Goal: Task Accomplishment & Management: Use online tool/utility

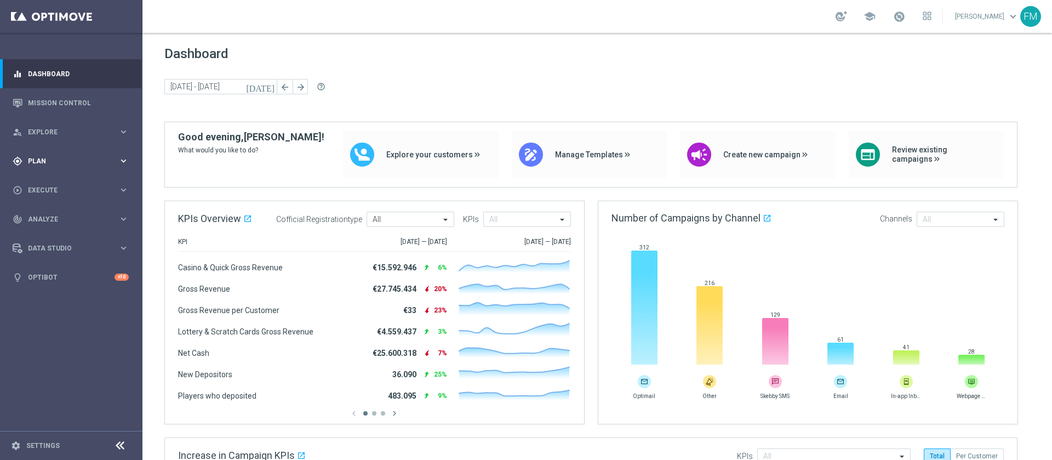
click at [71, 164] on div "gps_fixed Plan" at bounding box center [66, 161] width 106 height 10
click at [47, 213] on span "Templates" at bounding box center [68, 216] width 78 height 7
click at [47, 227] on div "Optimail" at bounding box center [87, 233] width 107 height 16
click at [47, 232] on link "Optimail" at bounding box center [74, 232] width 80 height 9
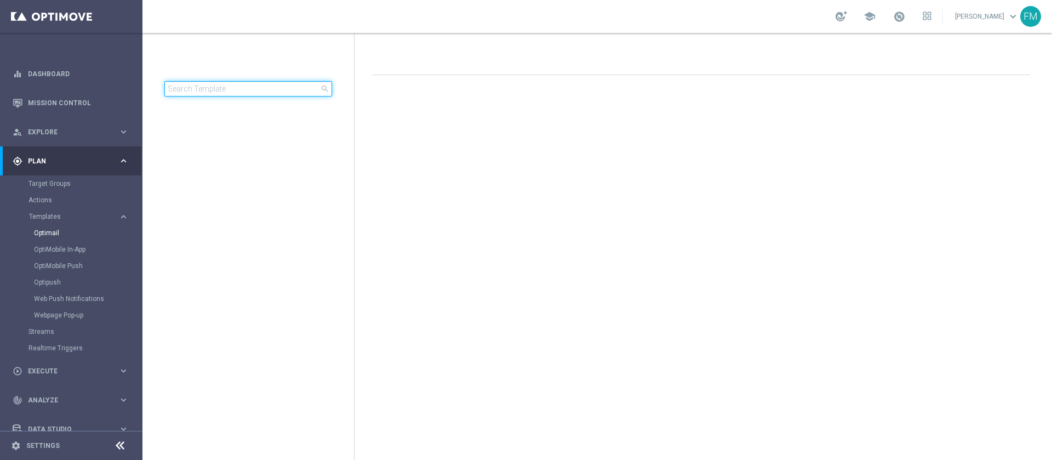
click at [237, 87] on input at bounding box center [248, 88] width 168 height 15
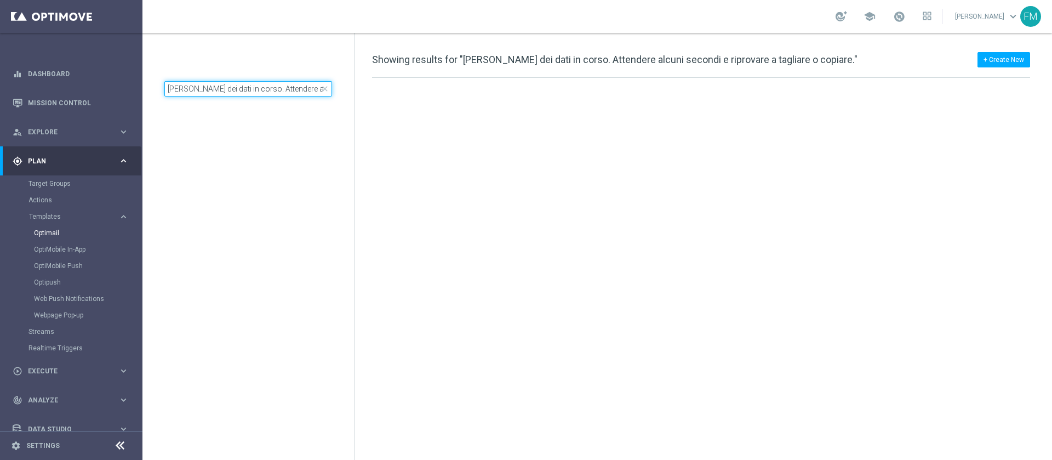
scroll to position [0, 122]
type input "[PERSON_NAME] dei dati in corso. Attendere alcuni secondi e riprovare a tagliar…"
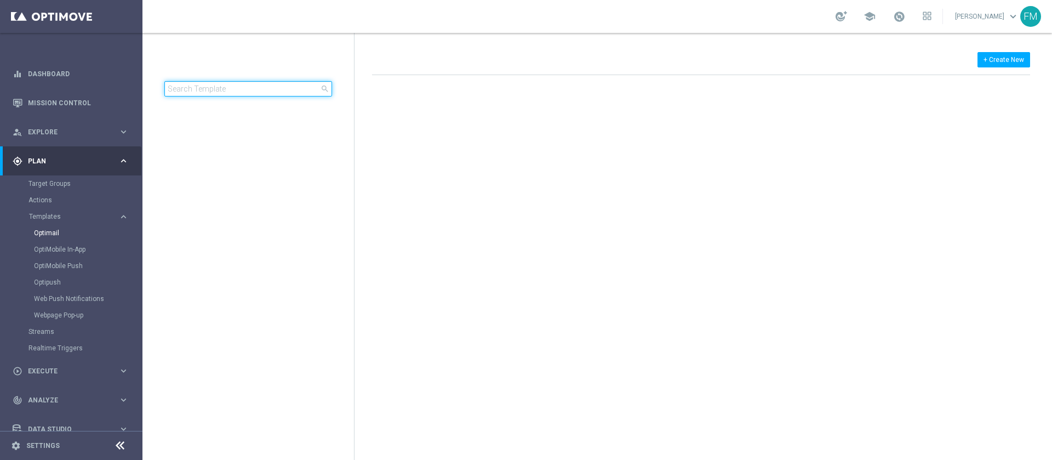
type input "[PERSON_NAME] dei dati in corso. Attendere alcuni secondi e riprovare a tagliar…"
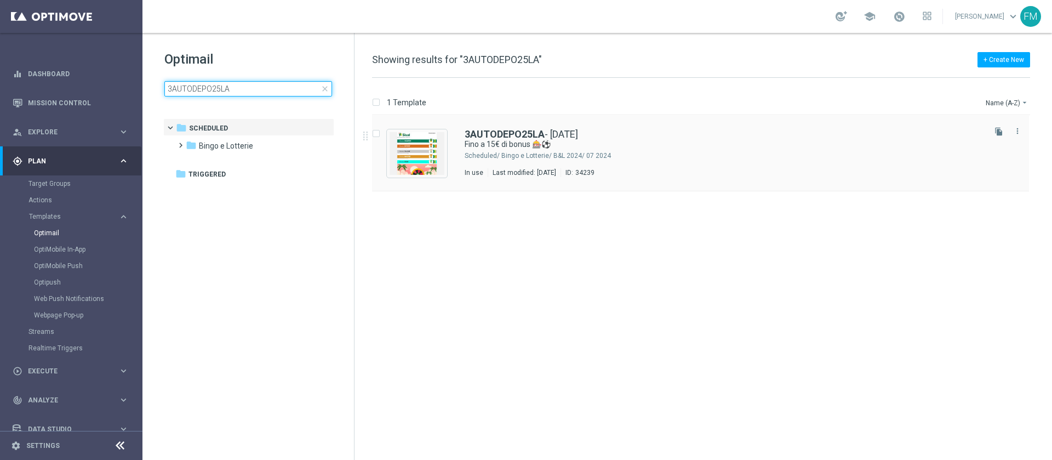
type input "3AUTODEPO25LA"
click at [677, 161] on div "3AUTODEPO25LA - [DATE] Fino a 15€ di bonus 🎰⚽ Scheduled/ Bingo e Lotterie/ B&L …" at bounding box center [724, 153] width 518 height 48
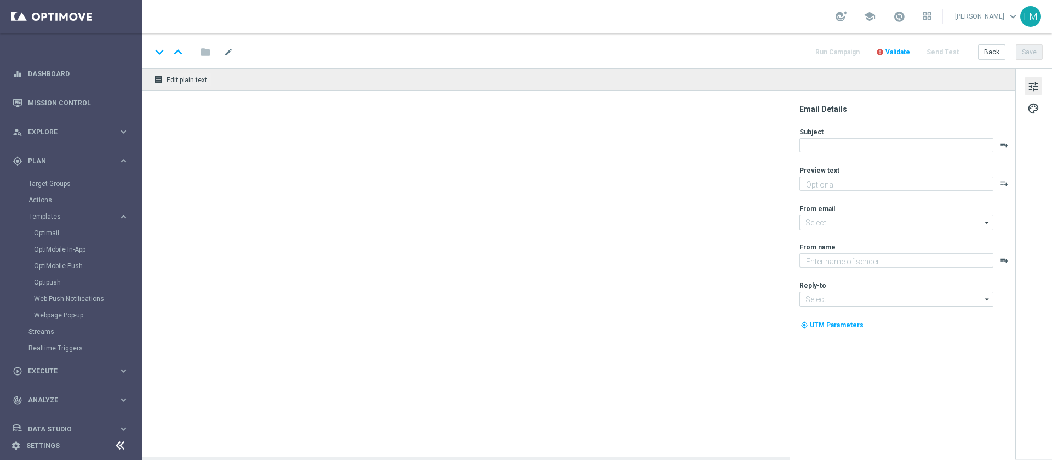
type input "3AUTODEPO25LA - [DATE]"
type textarea "Scopri la nuova promo ricarica! 🎁"
type input "[EMAIL_ADDRESS][DOMAIN_NAME]"
type textarea "Sisal"
type input "[EMAIL_ADDRESS][DOMAIN_NAME]"
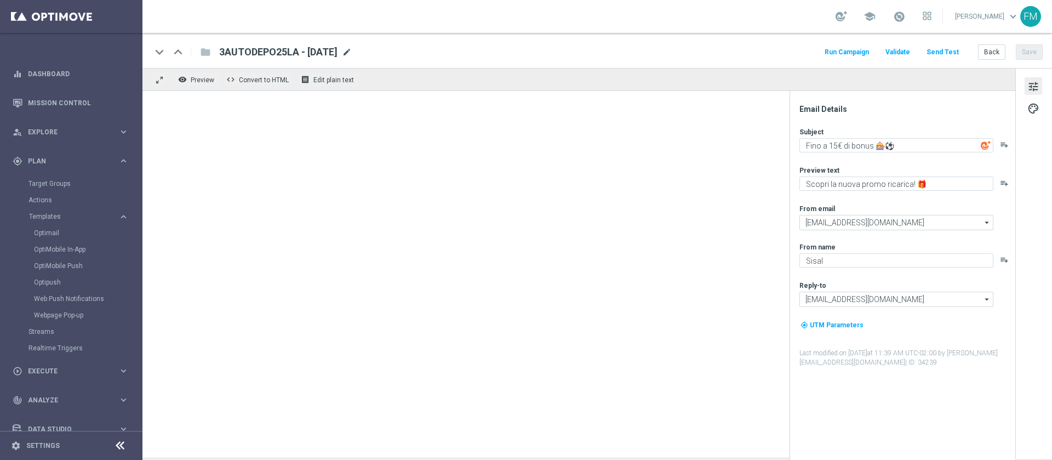
click at [352, 52] on span "mode_edit" at bounding box center [347, 52] width 10 height 10
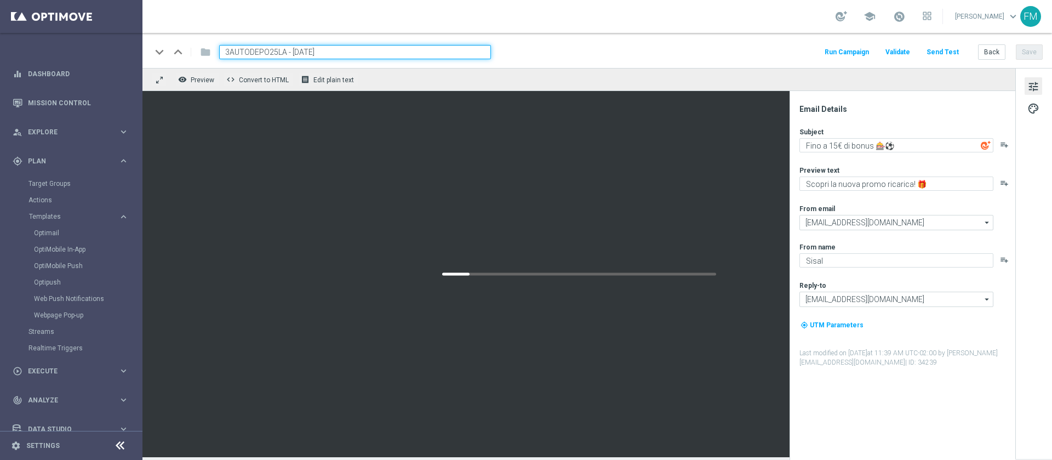
drag, startPoint x: 359, startPoint y: 53, endPoint x: 197, endPoint y: 57, distance: 162.2
click at [197, 57] on div "keyboard_arrow_down keyboard_arrow_up folder 3AUTODEPO25LA - 2025 - 06 - 30" at bounding box center [321, 52] width 340 height 14
